Goal: Check status: Check status

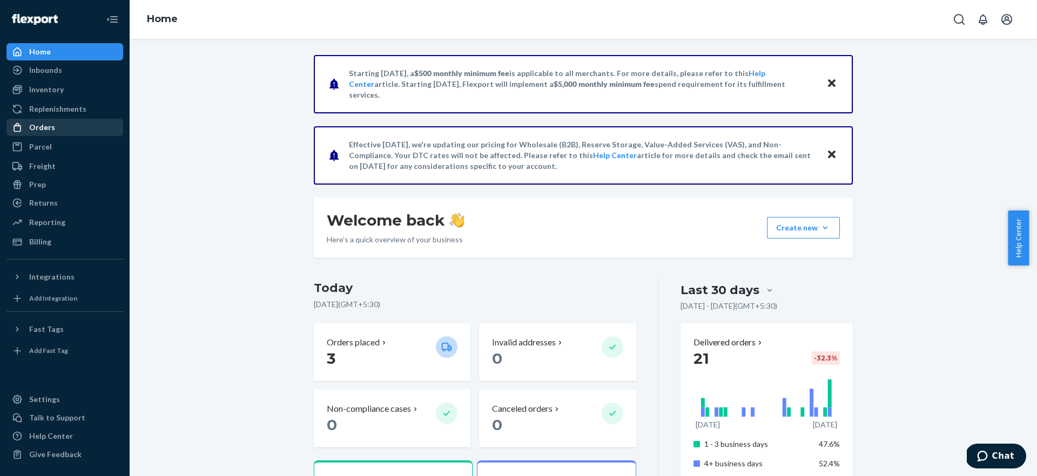
click at [50, 130] on div "Orders" at bounding box center [42, 127] width 26 height 11
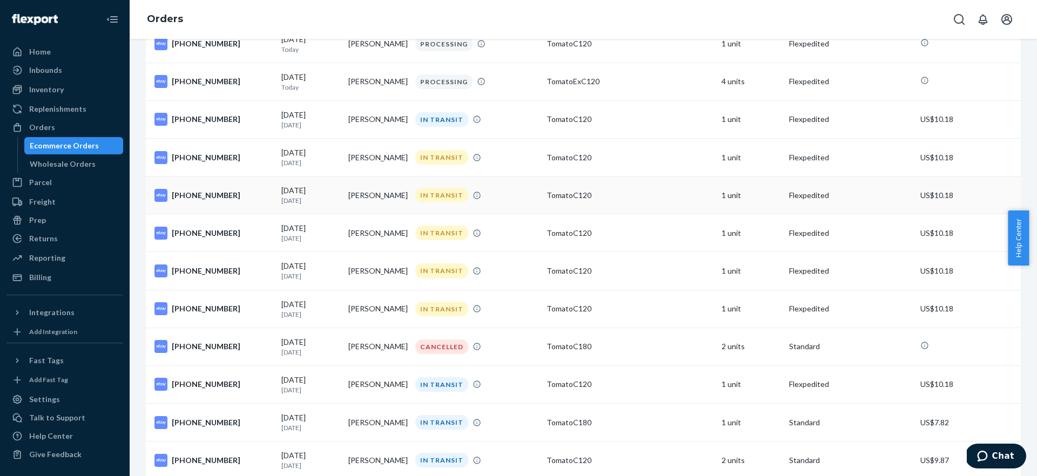
scroll to position [165, 0]
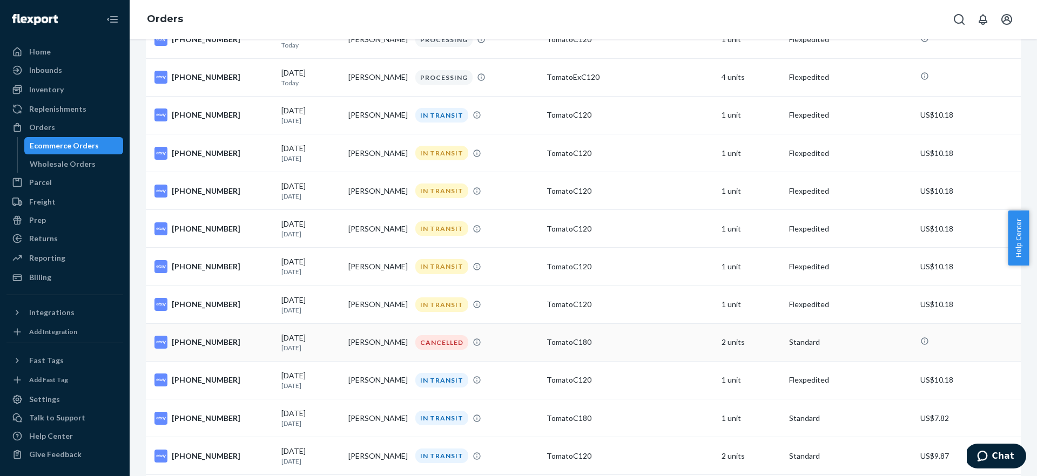
click at [221, 348] on div "[PHONE_NUMBER]" at bounding box center [213, 342] width 118 height 13
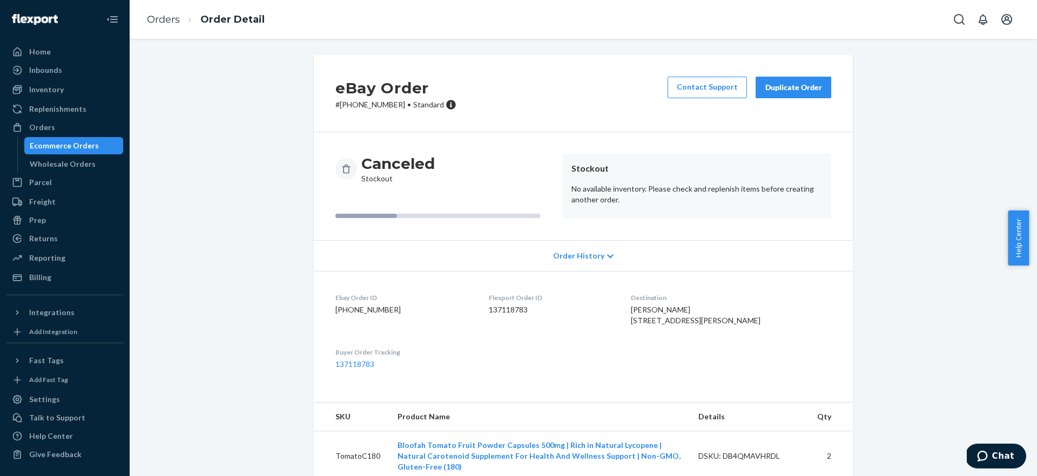
click at [560, 255] on span "Order History" at bounding box center [578, 256] width 51 height 11
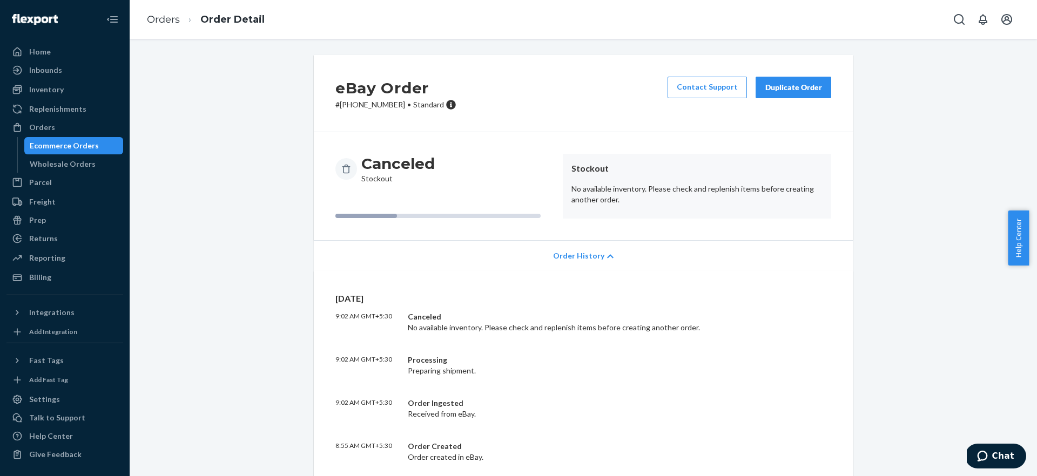
click at [594, 257] on span "Order History" at bounding box center [578, 256] width 51 height 11
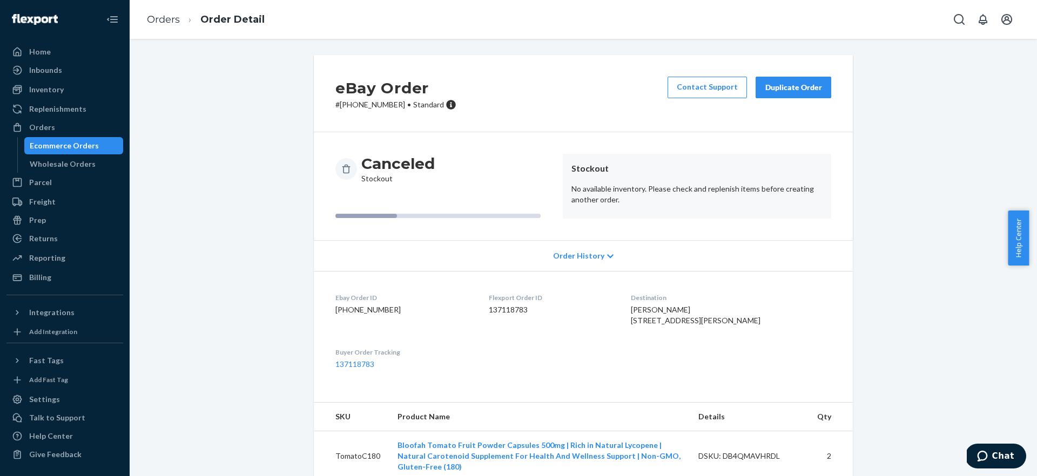
click at [593, 256] on span "Order History" at bounding box center [578, 256] width 51 height 11
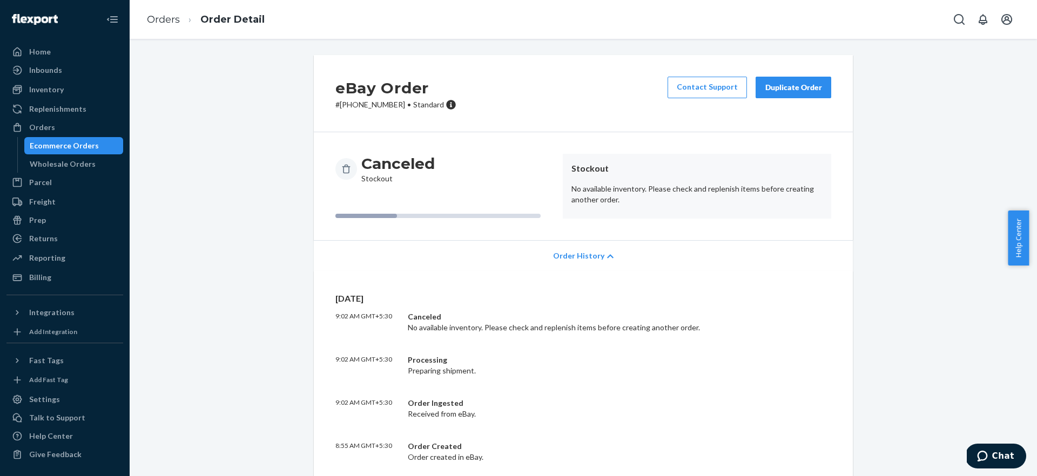
click at [595, 254] on span "Order History" at bounding box center [578, 256] width 51 height 11
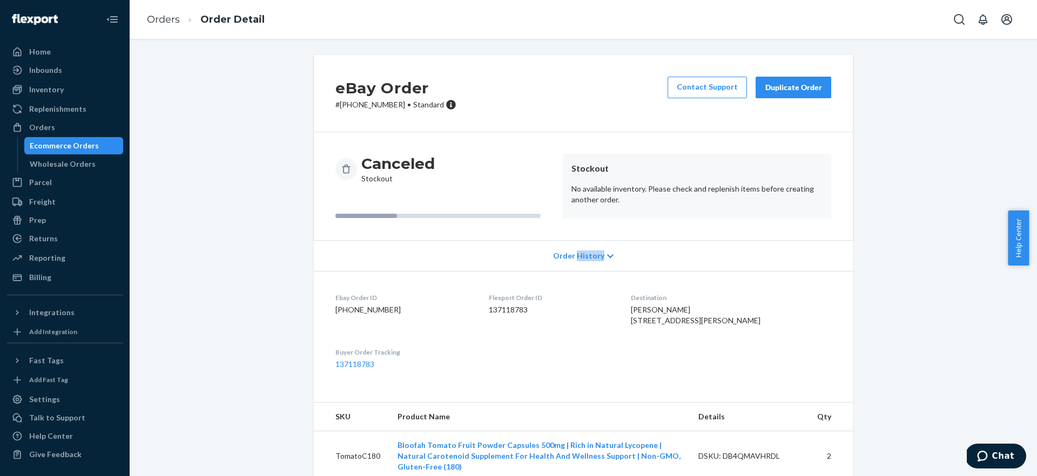
click at [595, 254] on span "Order History" at bounding box center [578, 256] width 51 height 11
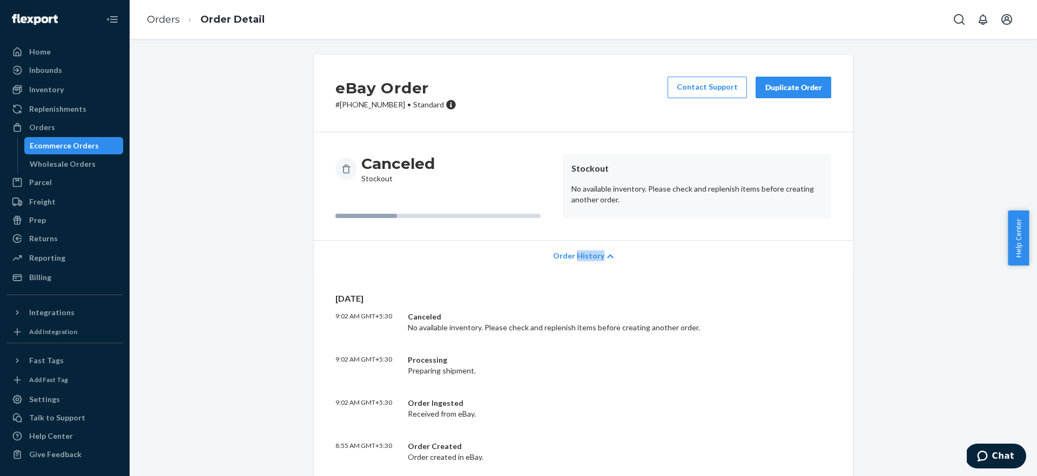
click at [595, 254] on span "Order History" at bounding box center [578, 256] width 51 height 11
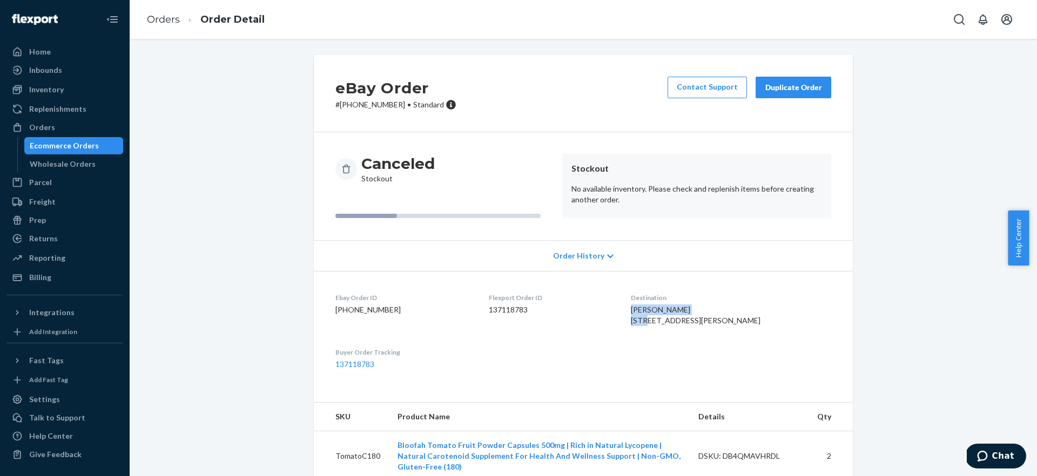
drag, startPoint x: 661, startPoint y: 307, endPoint x: 728, endPoint y: 307, distance: 67.0
click at [728, 307] on dl "Ebay Order ID [PHONE_NUMBER] Flexport Order ID 137118783 Destination [PERSON_NA…" at bounding box center [583, 331] width 539 height 120
copy span "[PERSON_NAME]"
